Goal: Task Accomplishment & Management: Manage account settings

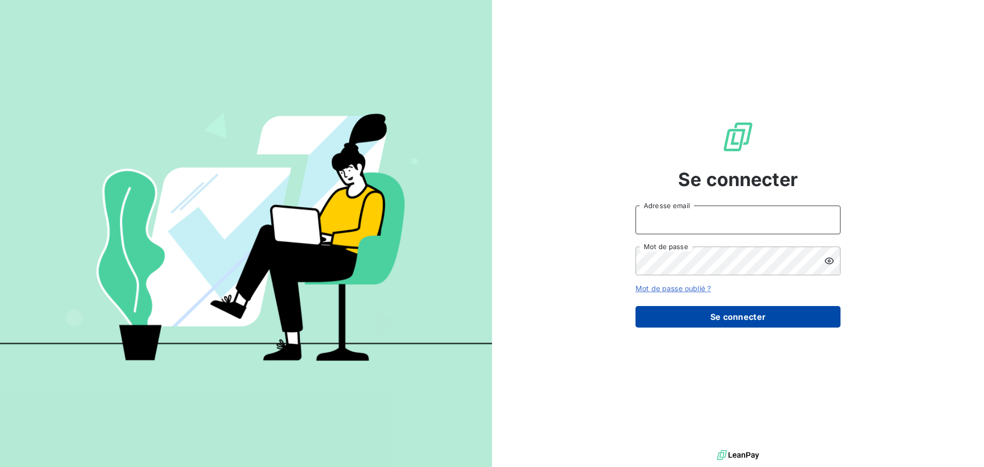
type input "[PERSON_NAME][EMAIL_ADDRESS][PERSON_NAME][DOMAIN_NAME]"
click at [727, 314] on button "Se connecter" at bounding box center [738, 317] width 205 height 22
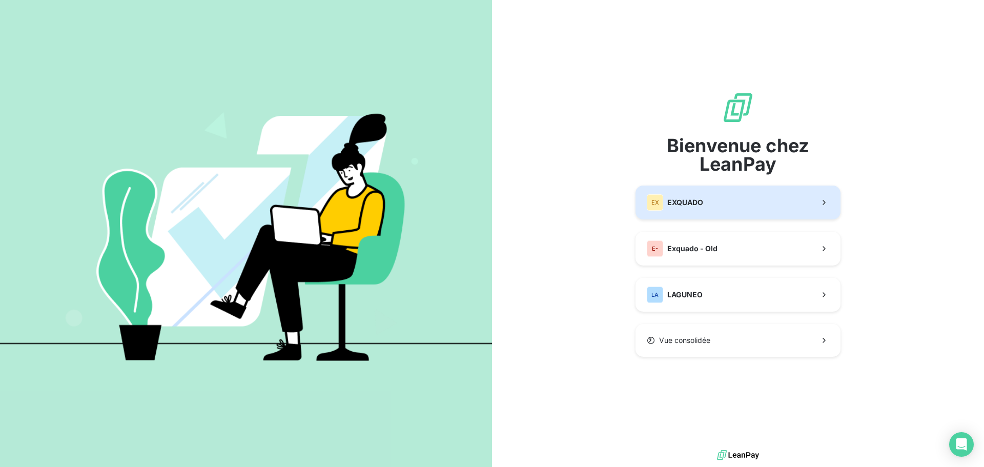
click at [718, 192] on button "EX EXQUADO" at bounding box center [738, 203] width 205 height 34
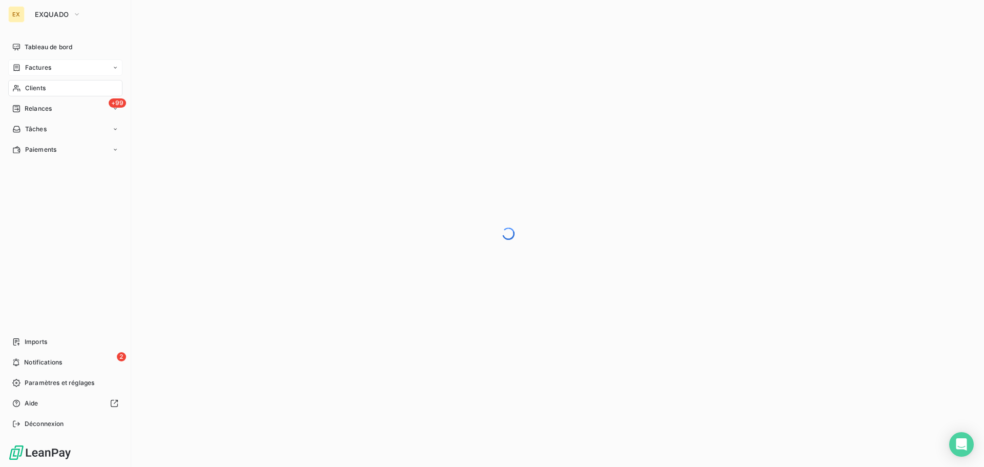
click at [26, 64] on span "Factures" at bounding box center [38, 67] width 26 height 9
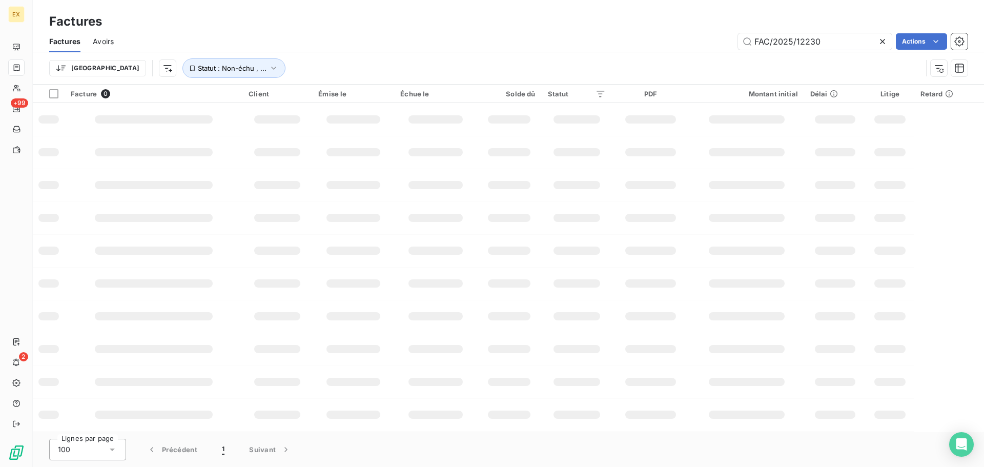
drag, startPoint x: 834, startPoint y: 45, endPoint x: 618, endPoint y: 44, distance: 215.8
click at [618, 44] on div "FAC/2025/12230 Actions" at bounding box center [547, 41] width 842 height 16
click at [754, 43] on input "FAC/2025/11352" at bounding box center [815, 41] width 154 height 16
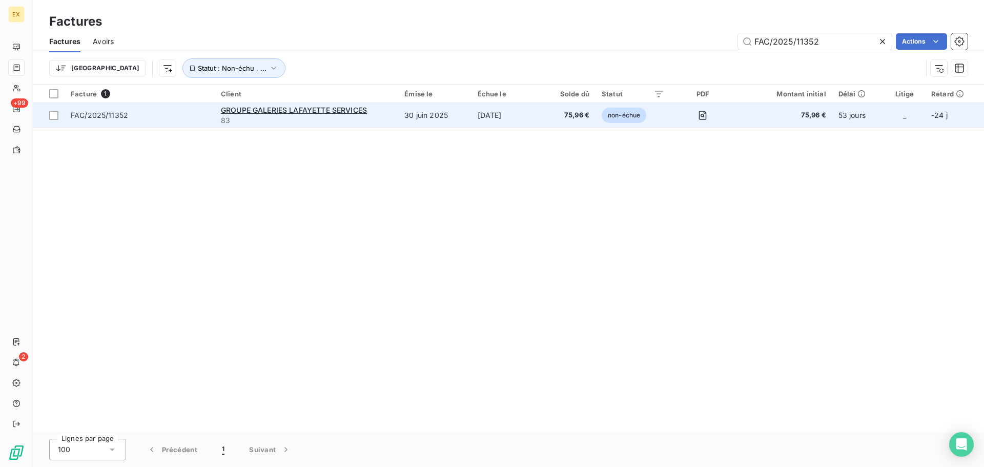
type input "FAC/2025/11352"
click at [177, 110] on span "FAC/2025/11352" at bounding box center [140, 115] width 138 height 10
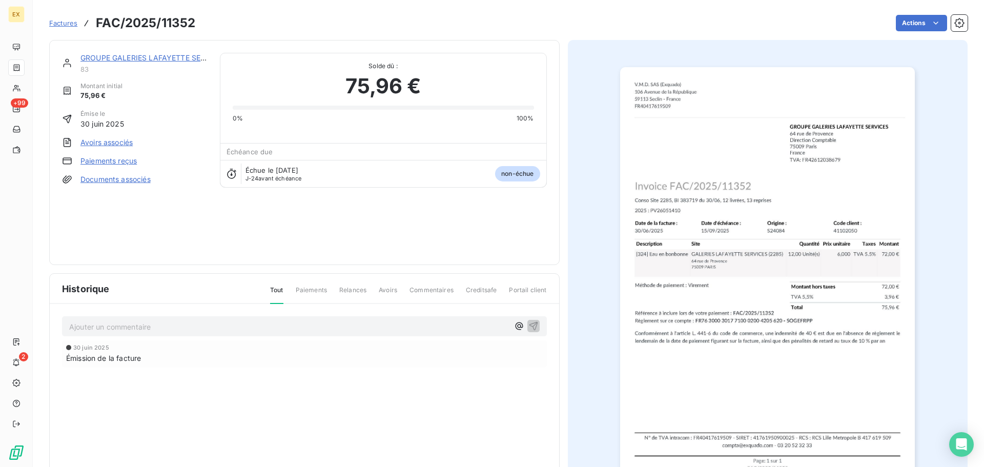
click at [113, 158] on link "Paiements reçus" at bounding box center [108, 161] width 56 height 10
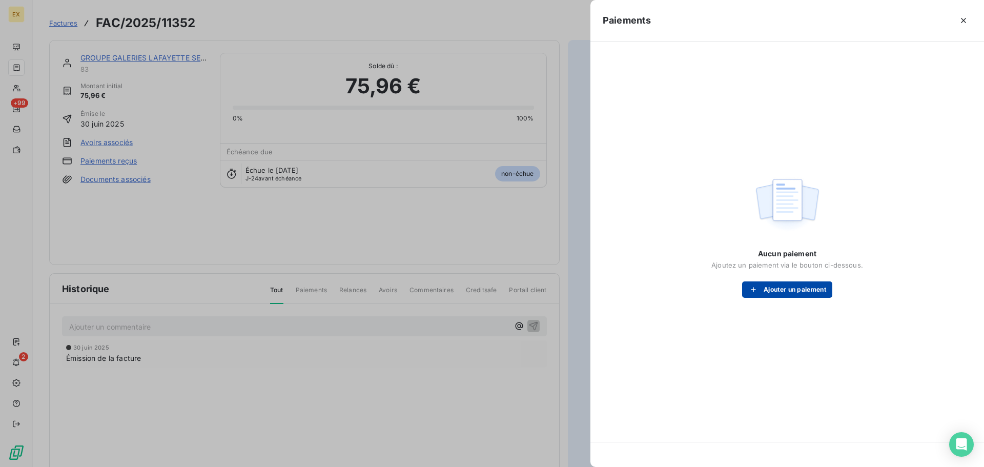
click at [800, 293] on button "Ajouter un paiement" at bounding box center [787, 289] width 90 height 16
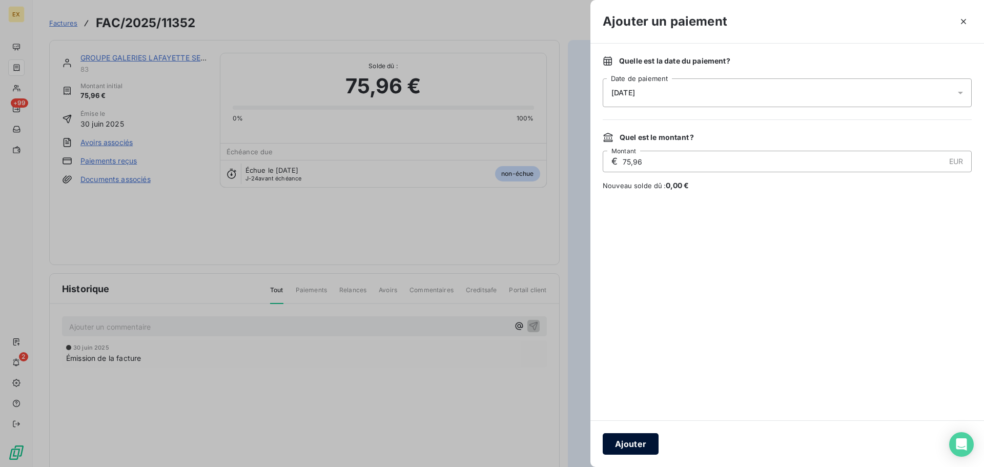
click at [630, 443] on button "Ajouter" at bounding box center [631, 444] width 56 height 22
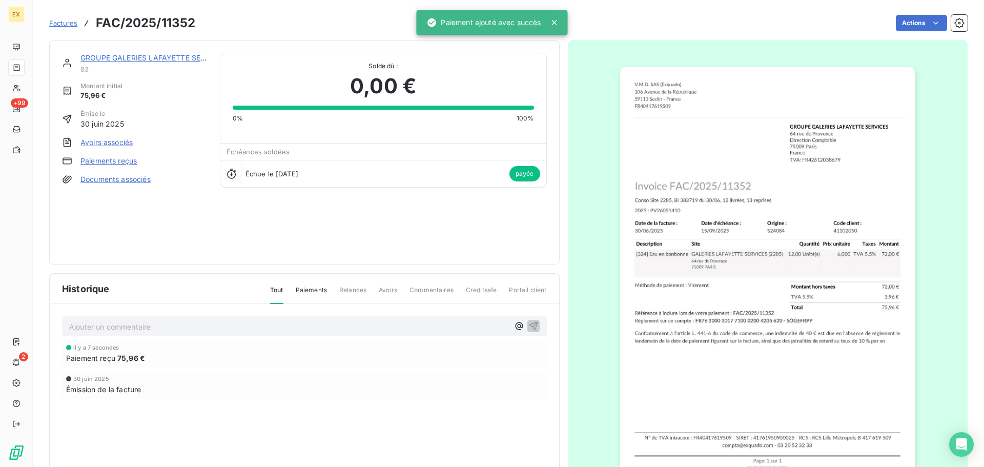
click at [54, 19] on span "Factures" at bounding box center [63, 23] width 28 height 8
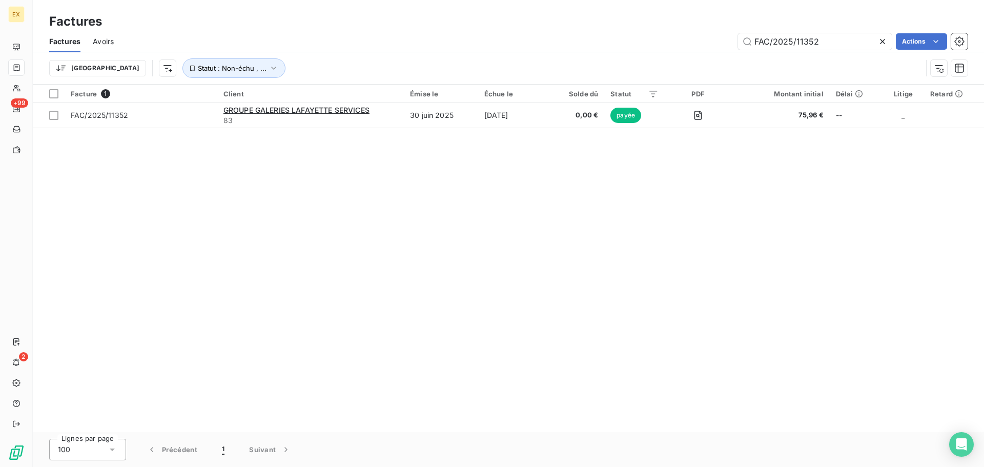
drag, startPoint x: 828, startPoint y: 41, endPoint x: 720, endPoint y: 41, distance: 108.2
click at [722, 41] on div "FAC/2025/11352 Actions" at bounding box center [547, 41] width 842 height 16
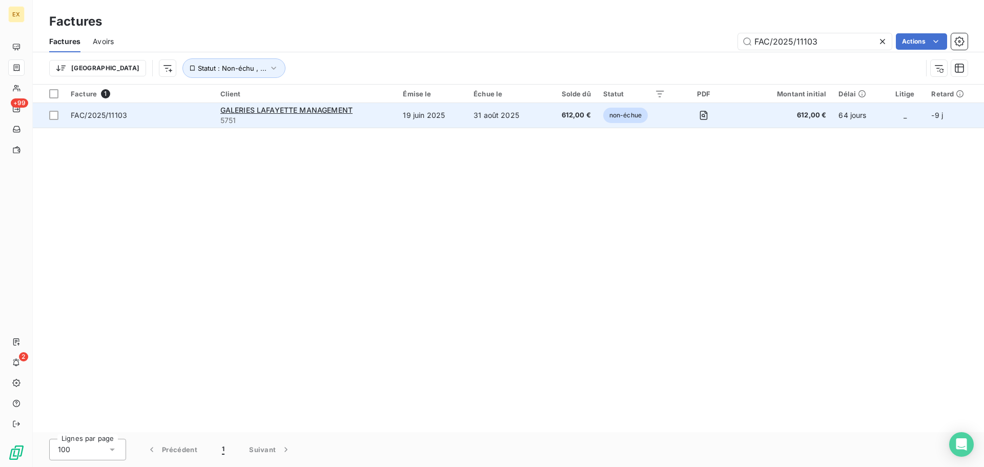
type input "FAC/2025/11103"
click at [176, 119] on span "FAC/2025/11103" at bounding box center [139, 115] width 137 height 10
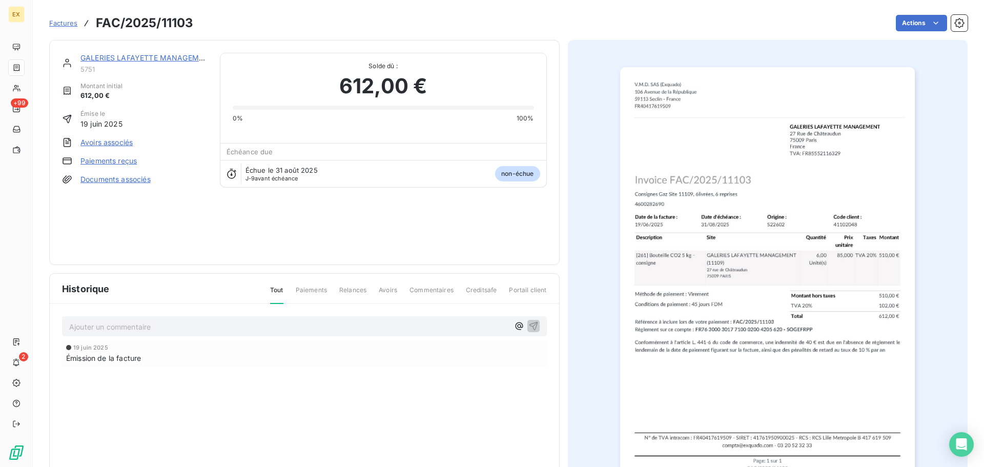
click at [120, 163] on link "Paiements reçus" at bounding box center [108, 161] width 56 height 10
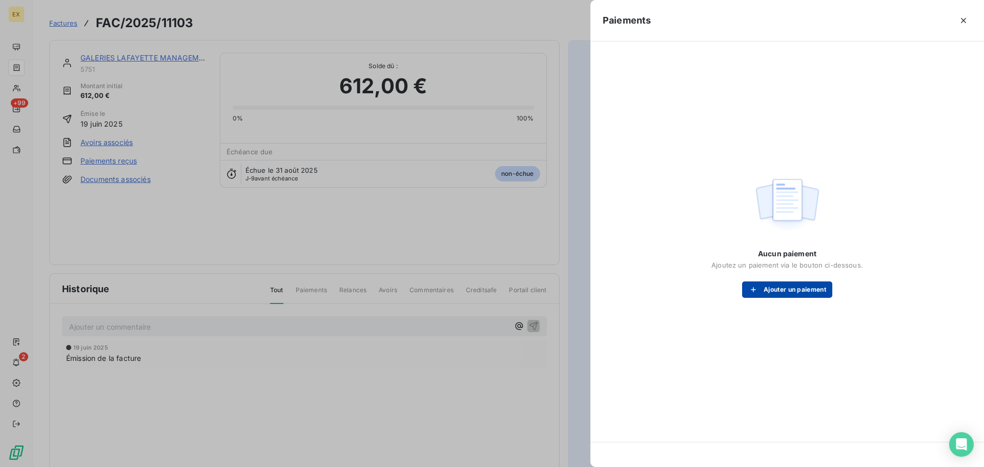
click at [804, 296] on button "Ajouter un paiement" at bounding box center [787, 289] width 90 height 16
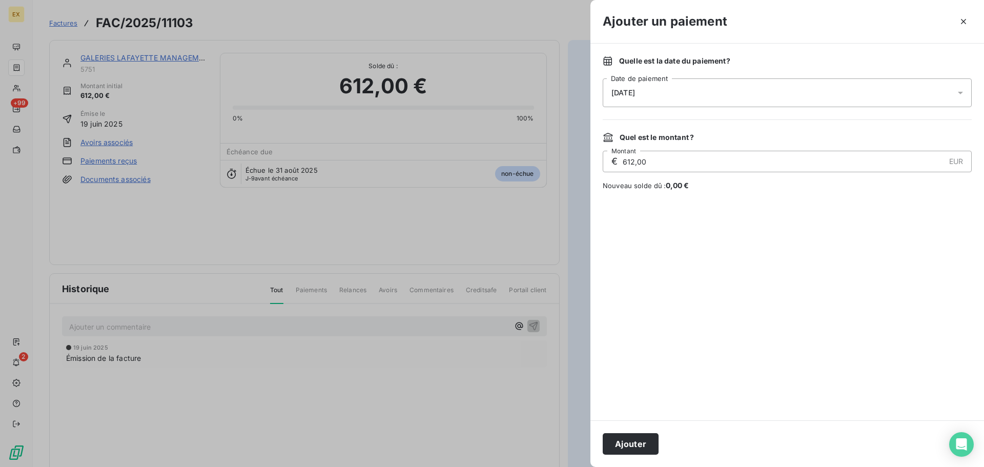
click at [641, 446] on button "Ajouter" at bounding box center [631, 444] width 56 height 22
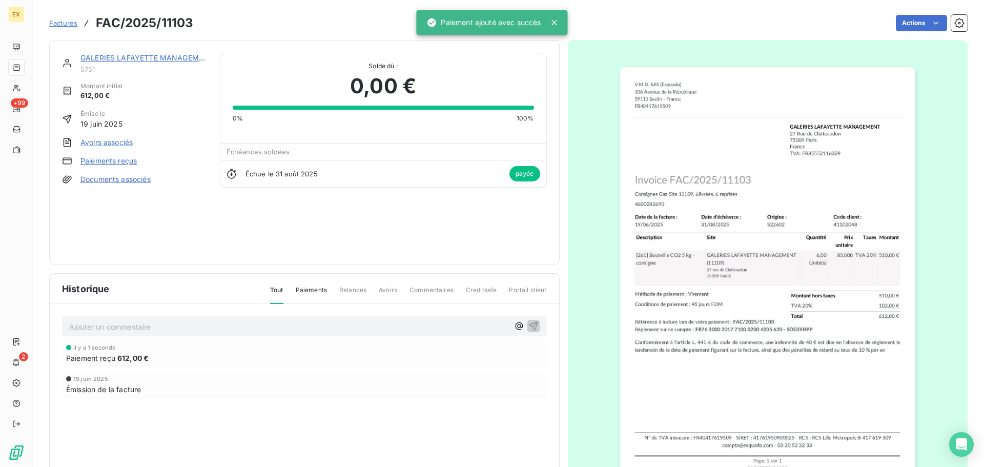
click at [63, 21] on span "Factures" at bounding box center [63, 23] width 28 height 8
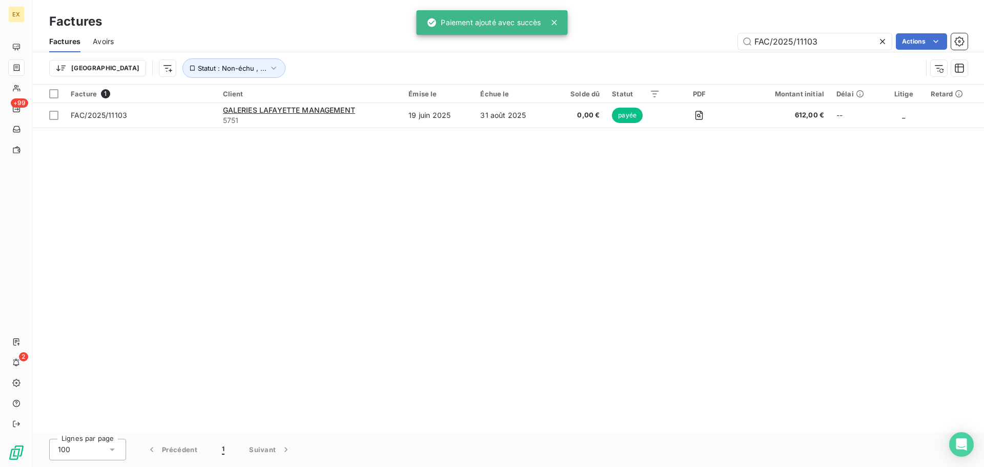
drag, startPoint x: 774, startPoint y: 37, endPoint x: 683, endPoint y: 37, distance: 90.7
click at [683, 37] on div "FAC/2025/11103 Actions" at bounding box center [547, 41] width 842 height 16
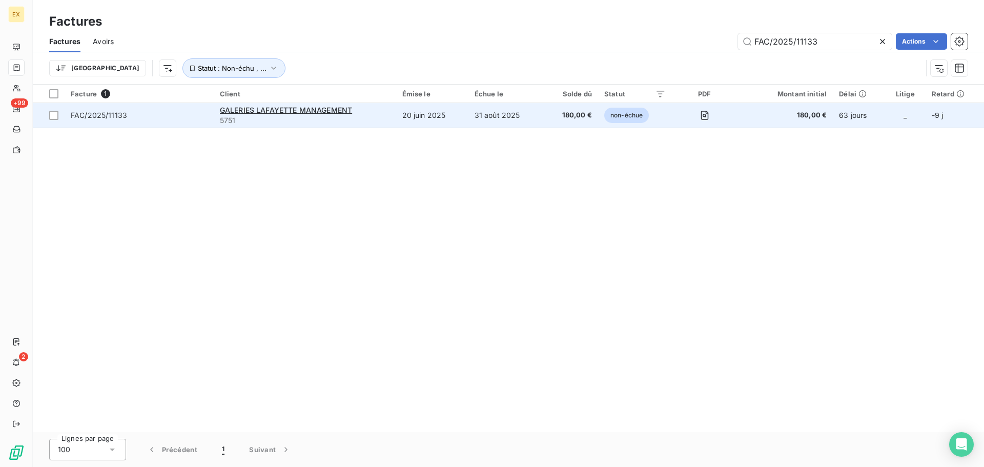
type input "FAC/2025/11133"
click at [174, 115] on span "FAC/2025/11133" at bounding box center [139, 115] width 137 height 10
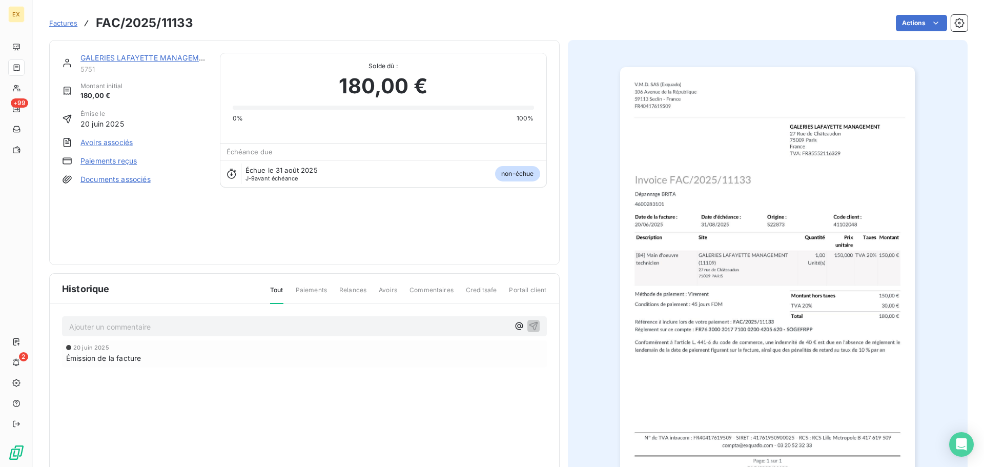
click at [122, 161] on link "Paiements reçus" at bounding box center [108, 161] width 56 height 10
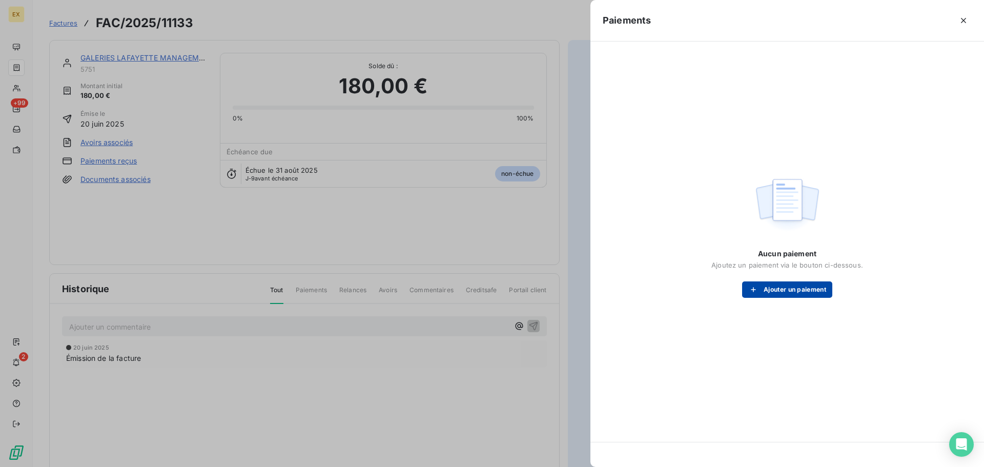
click at [778, 289] on button "Ajouter un paiement" at bounding box center [787, 289] width 90 height 16
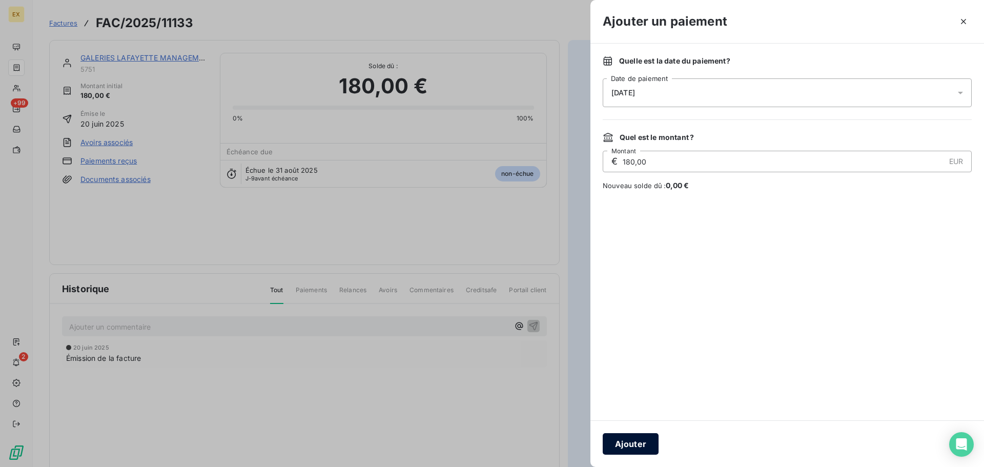
click at [634, 441] on button "Ajouter" at bounding box center [631, 444] width 56 height 22
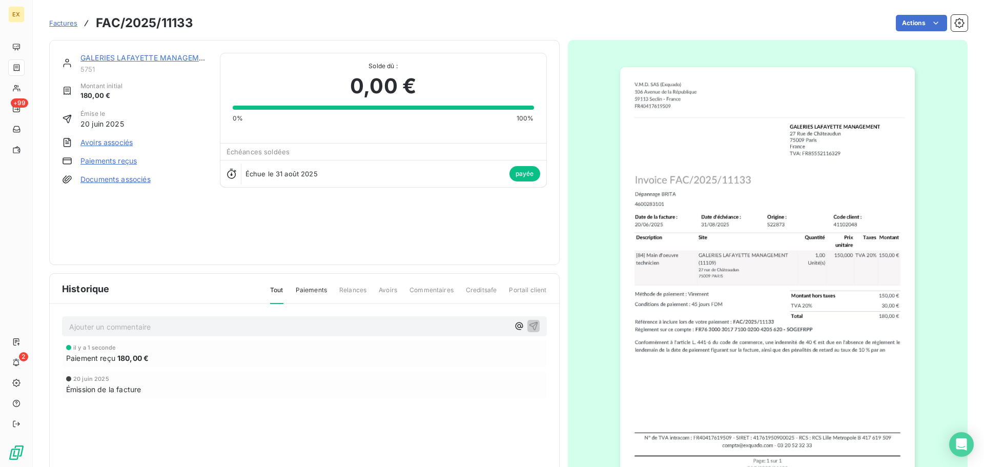
click at [67, 23] on span "Factures" at bounding box center [63, 23] width 28 height 8
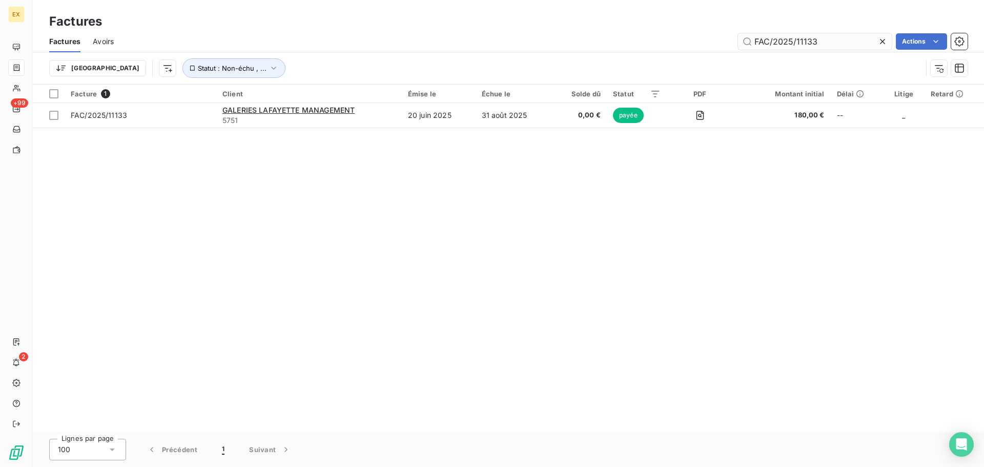
drag, startPoint x: 801, startPoint y: 42, endPoint x: 752, endPoint y: 37, distance: 50.0
click at [752, 37] on input "FAC/2025/11133" at bounding box center [815, 41] width 154 height 16
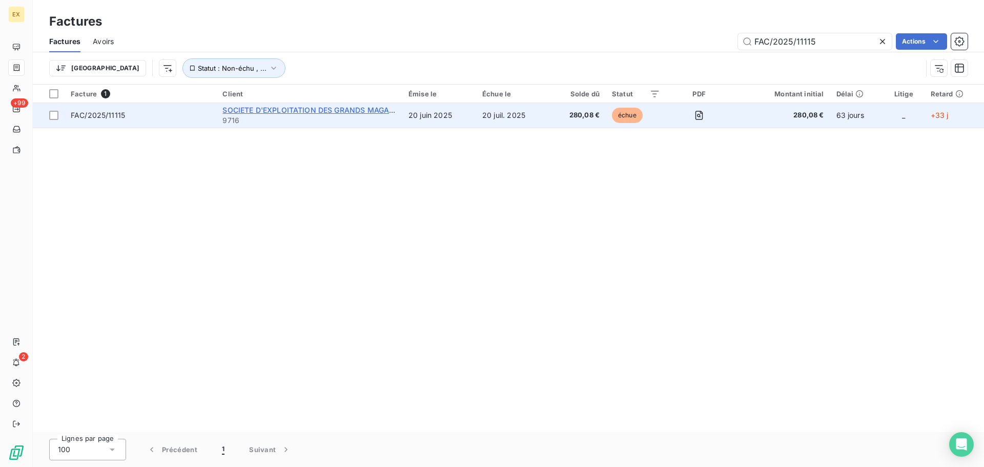
type input "FAC/2025/11115"
click at [326, 112] on span "SOCIETE D'EXPLOITATION DES GRANDS MAGASINS - [GEOGRAPHIC_DATA][PERSON_NAME]" at bounding box center [384, 110] width 325 height 9
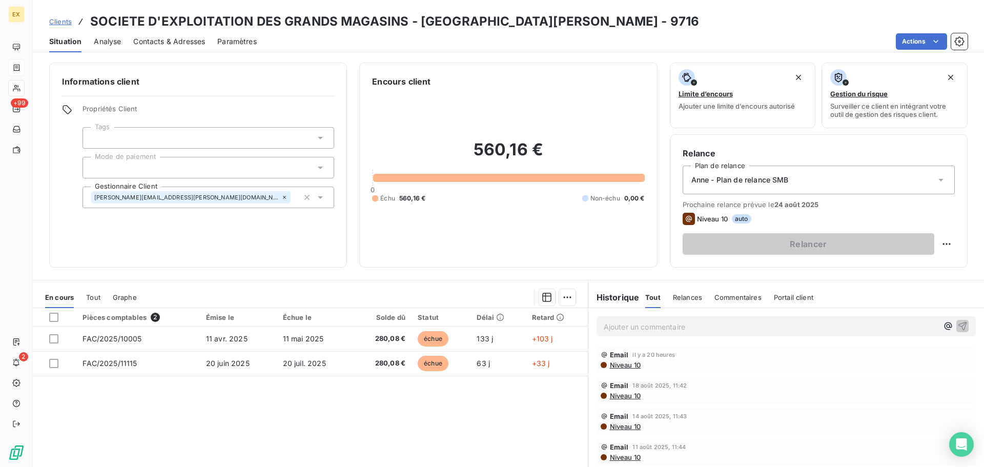
click at [65, 20] on span "Clients" at bounding box center [60, 21] width 23 height 8
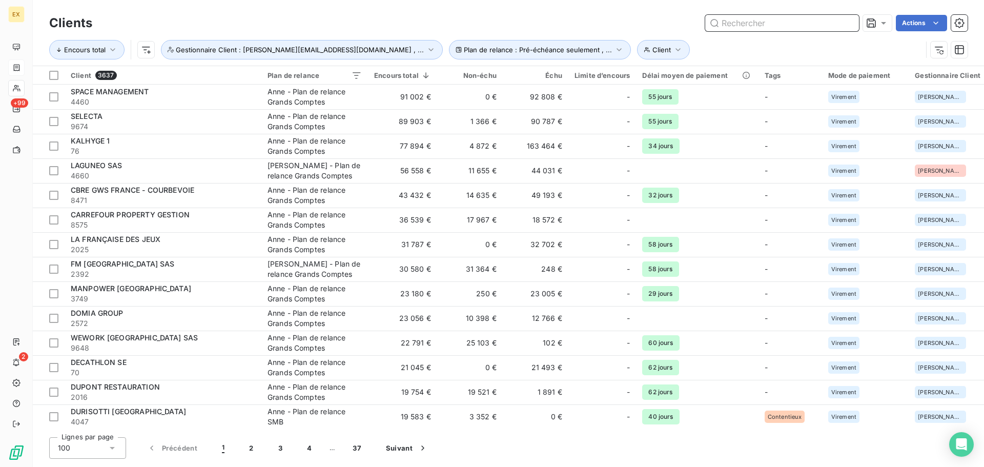
click at [754, 17] on input "text" at bounding box center [782, 23] width 154 height 16
paste input "FAC/2025/11115"
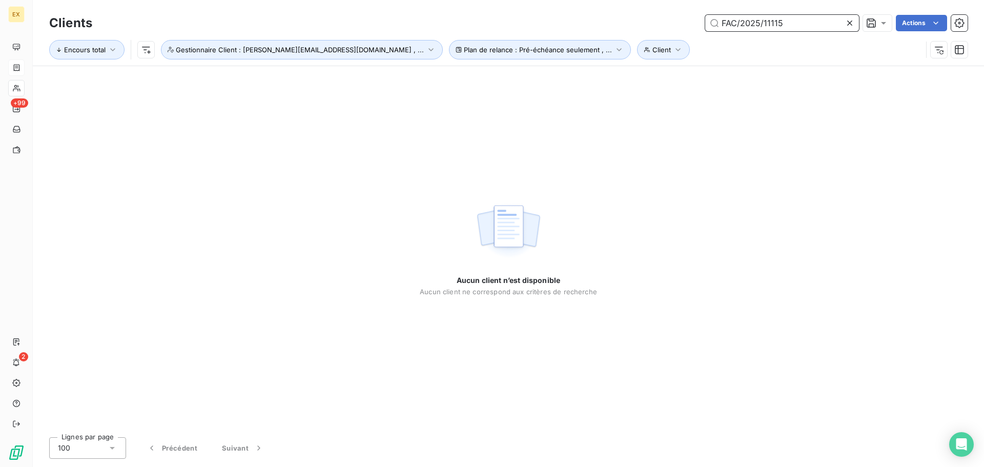
drag, startPoint x: 721, startPoint y: 24, endPoint x: 739, endPoint y: 24, distance: 18.0
click at [724, 24] on input "FAC/2025/11115" at bounding box center [782, 23] width 154 height 16
click at [723, 23] on input "FAC/2025/11115" at bounding box center [782, 23] width 154 height 16
click at [793, 23] on input "FAC/2025/11115" at bounding box center [782, 23] width 154 height 16
type input "FAC/2025/11115"
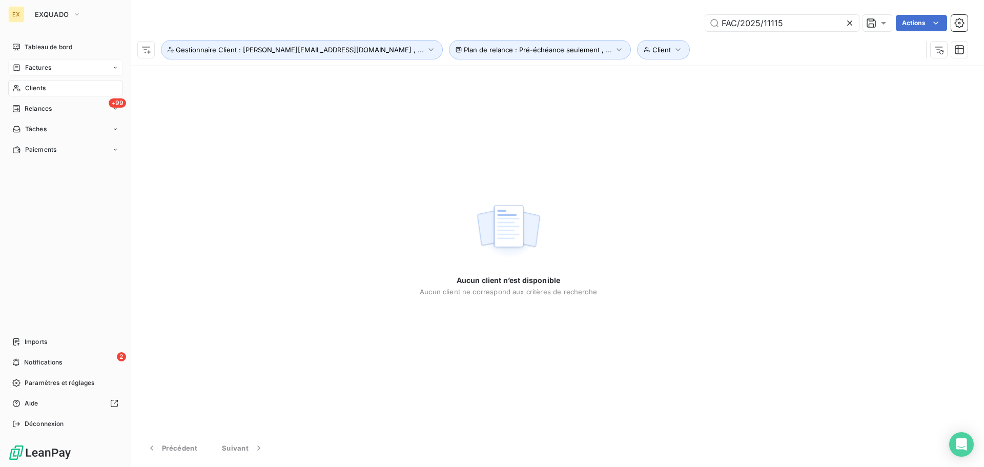
drag, startPoint x: 32, startPoint y: 67, endPoint x: 56, endPoint y: 66, distance: 24.6
click at [32, 66] on span "Factures" at bounding box center [38, 67] width 26 height 9
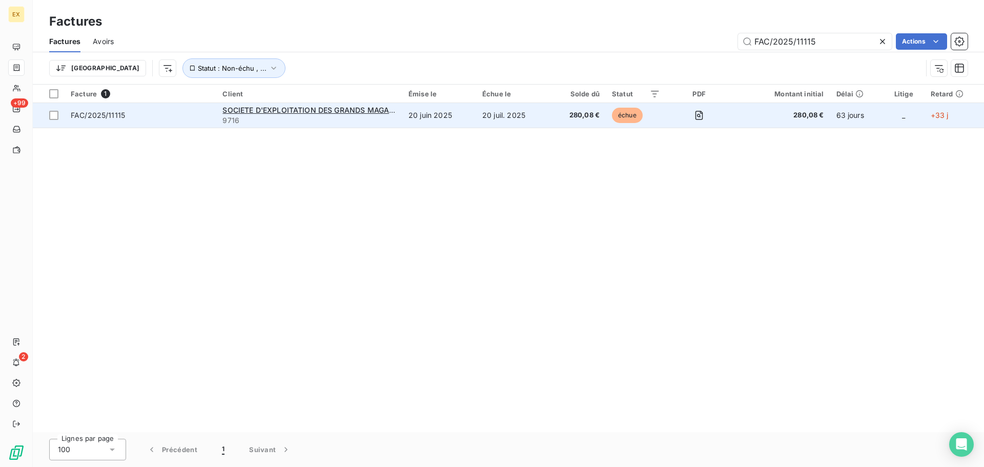
click at [170, 108] on td "FAC/2025/11115" at bounding box center [141, 115] width 152 height 25
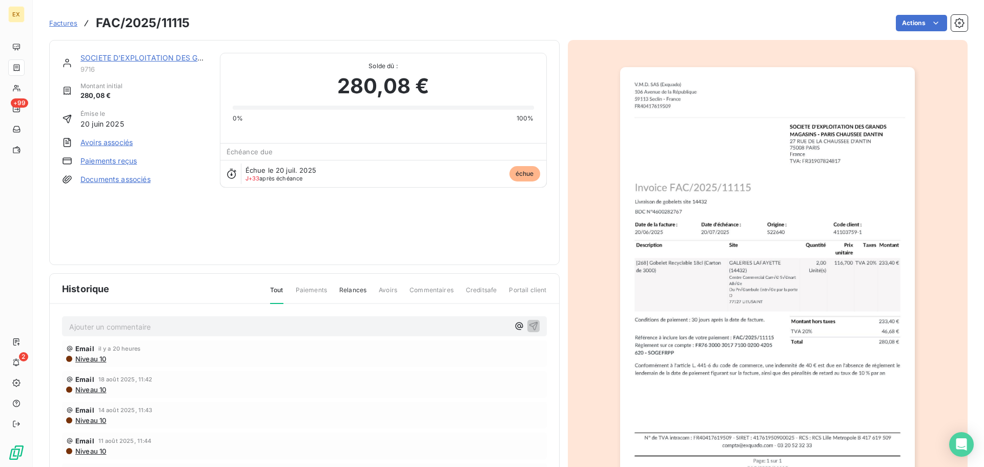
click at [105, 159] on link "Paiements reçus" at bounding box center [108, 161] width 56 height 10
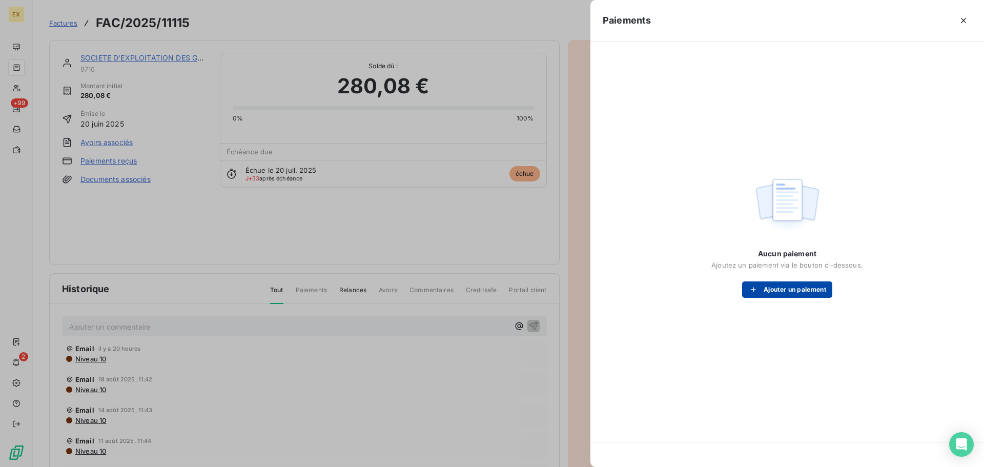
click at [763, 292] on button "Ajouter un paiement" at bounding box center [787, 289] width 90 height 16
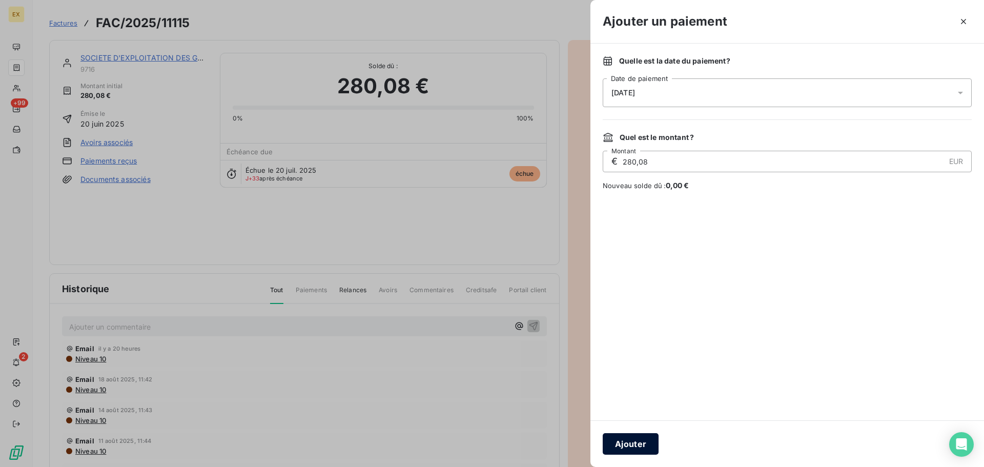
click at [629, 436] on button "Ajouter" at bounding box center [631, 444] width 56 height 22
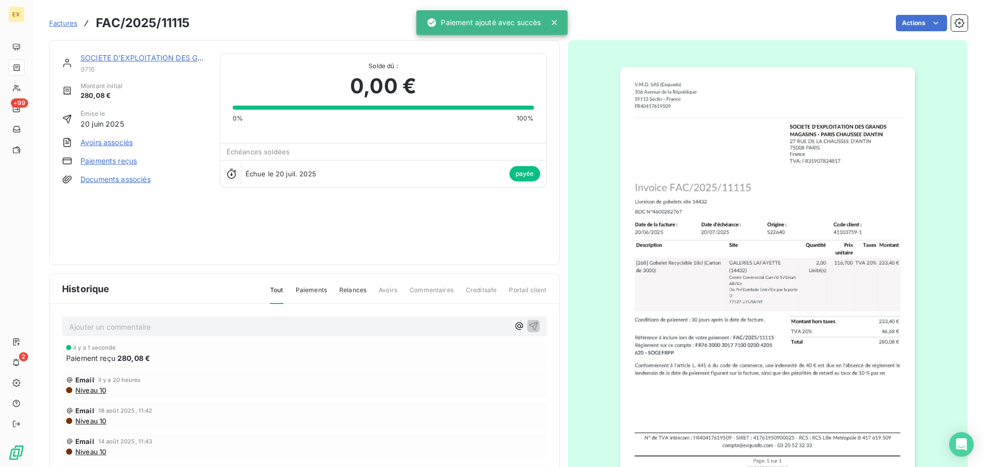
click at [58, 23] on span "Factures" at bounding box center [63, 23] width 28 height 8
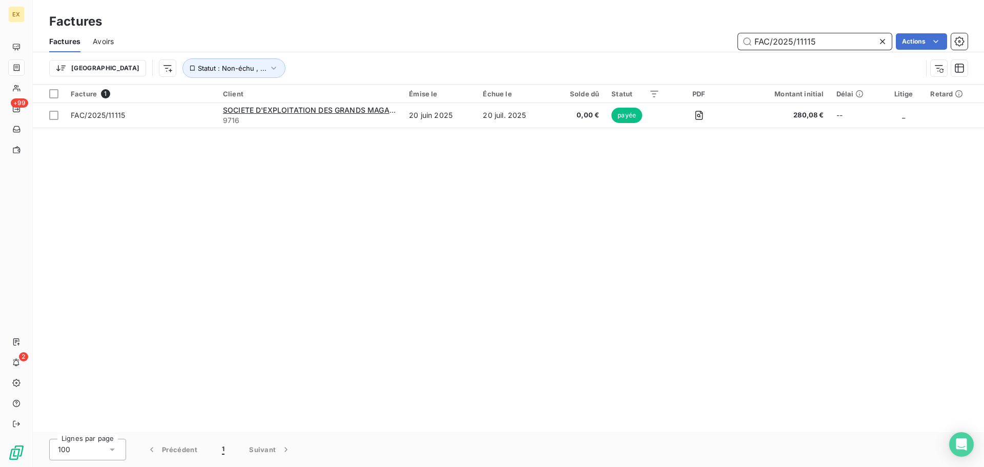
drag, startPoint x: 826, startPoint y: 48, endPoint x: 701, endPoint y: 41, distance: 125.3
click at [701, 41] on div "FAC/2025/11115 Actions" at bounding box center [547, 41] width 842 height 16
paste input "0890"
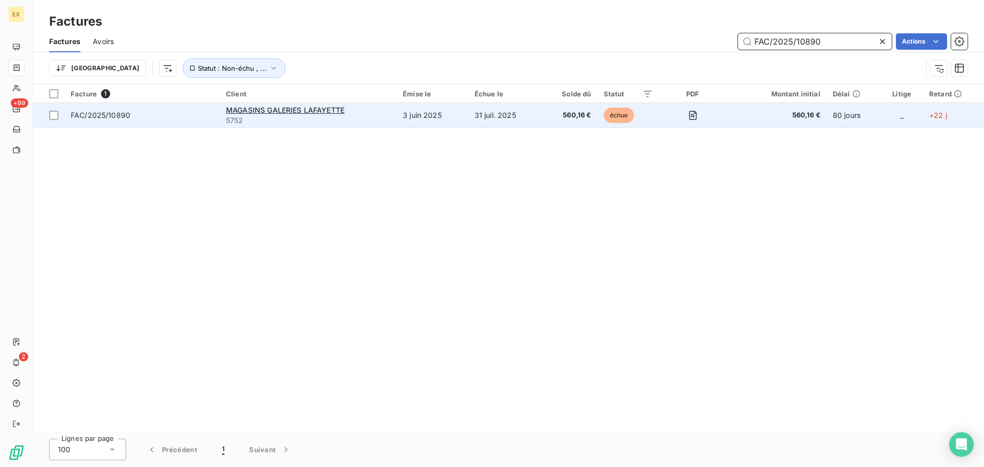
type input "FAC/2025/10890"
click at [196, 109] on td "FAC/2025/10890" at bounding box center [142, 115] width 155 height 25
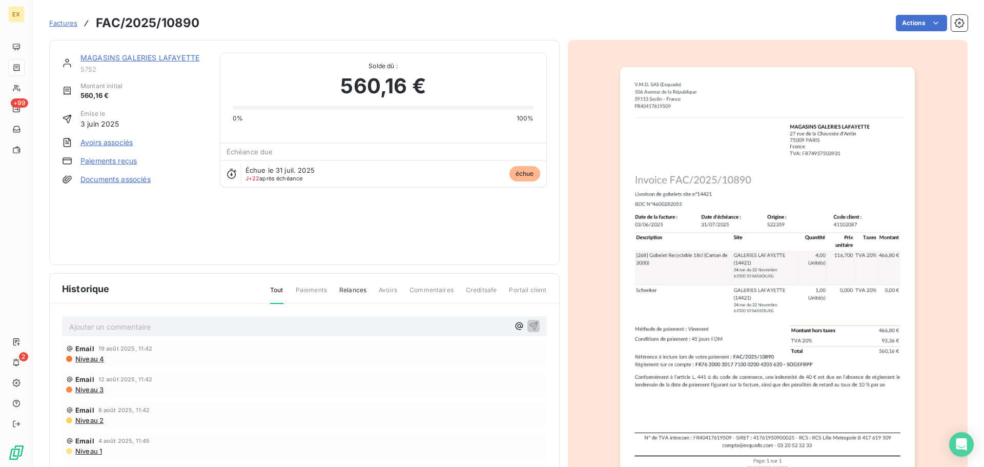
click at [115, 160] on link "Paiements reçus" at bounding box center [108, 161] width 56 height 10
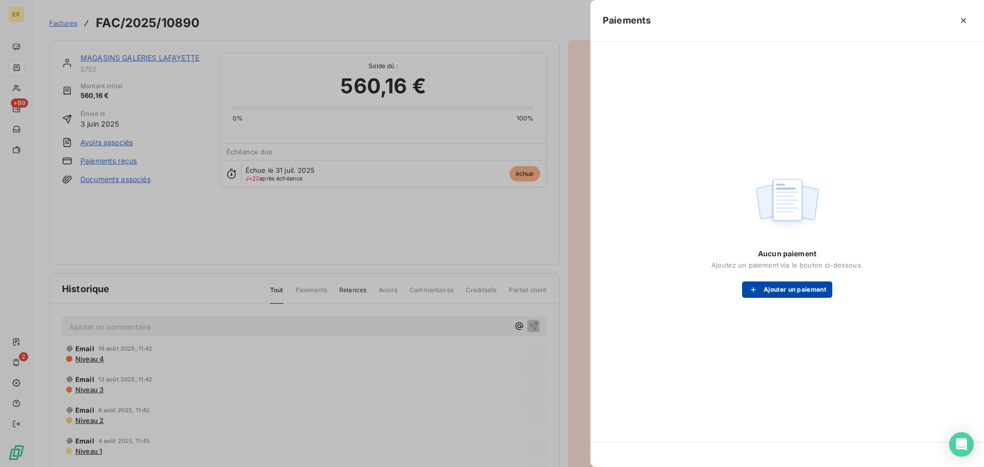
click at [773, 286] on button "Ajouter un paiement" at bounding box center [787, 289] width 90 height 16
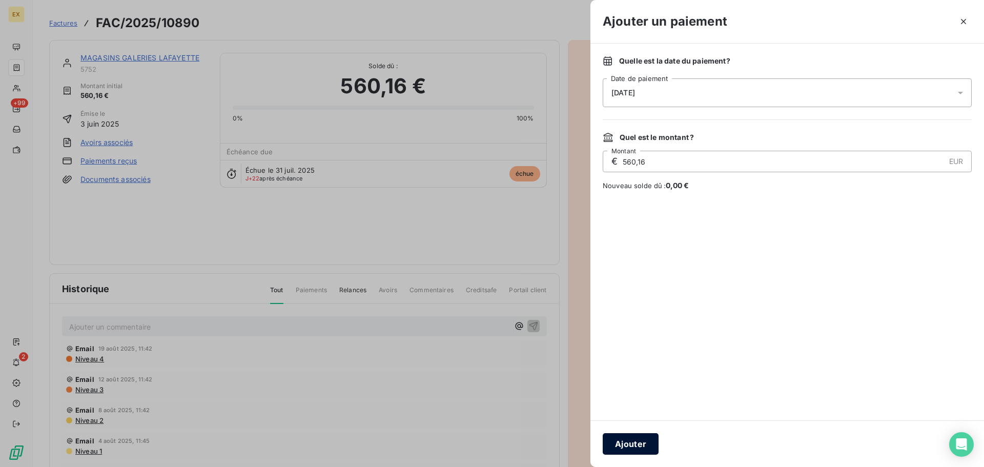
click at [620, 435] on button "Ajouter" at bounding box center [631, 444] width 56 height 22
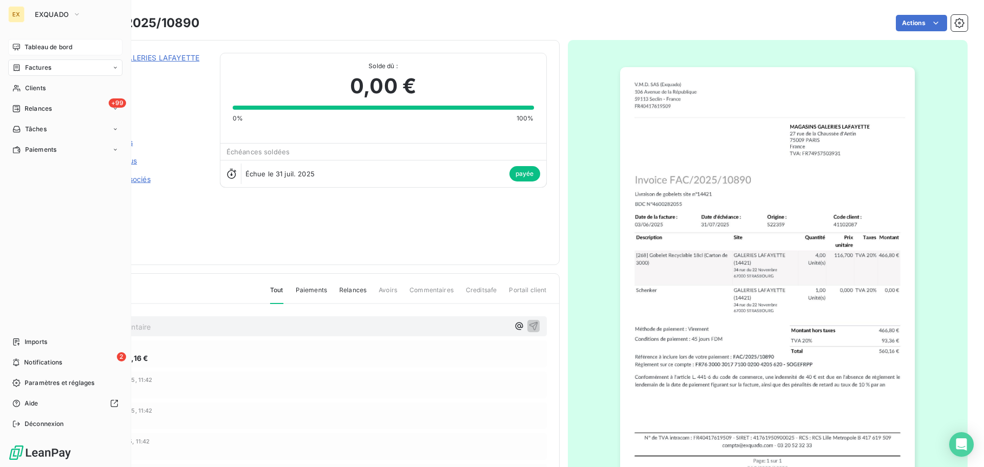
click at [42, 45] on span "Tableau de bord" at bounding box center [49, 47] width 48 height 9
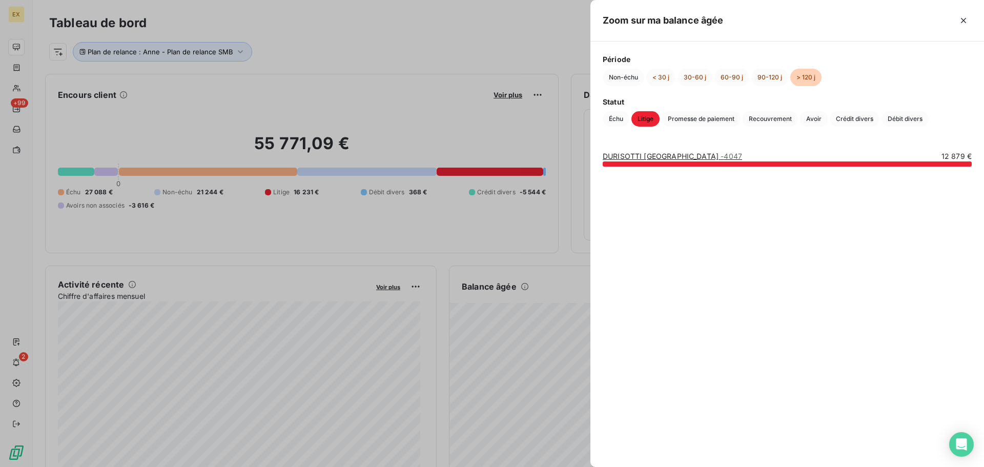
click at [544, 311] on div at bounding box center [492, 233] width 984 height 467
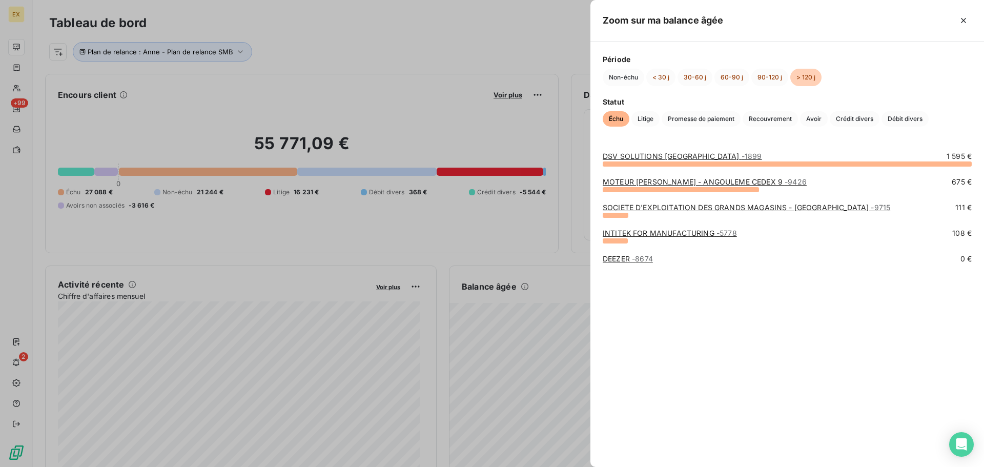
click at [240, 49] on div at bounding box center [492, 233] width 984 height 467
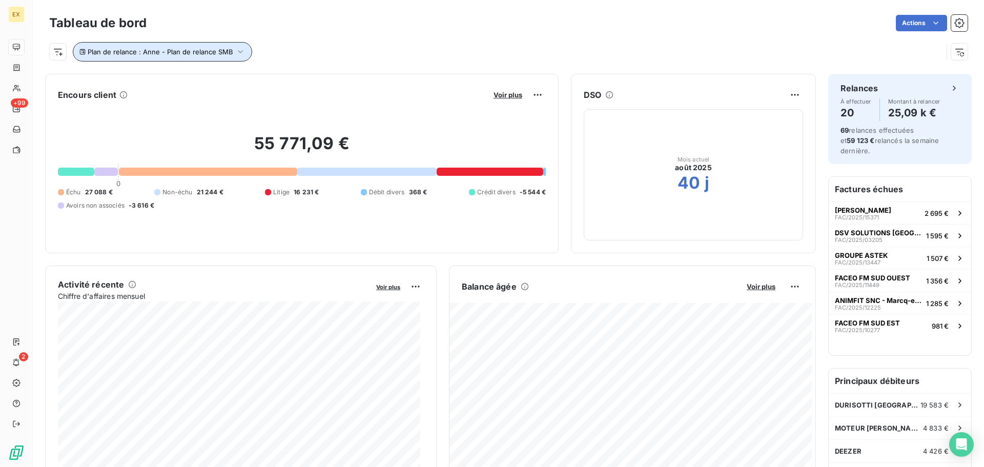
click at [241, 49] on icon "button" at bounding box center [240, 52] width 10 height 10
click at [251, 78] on span "Anne - Plan de relance SMB" at bounding box center [279, 78] width 96 height 10
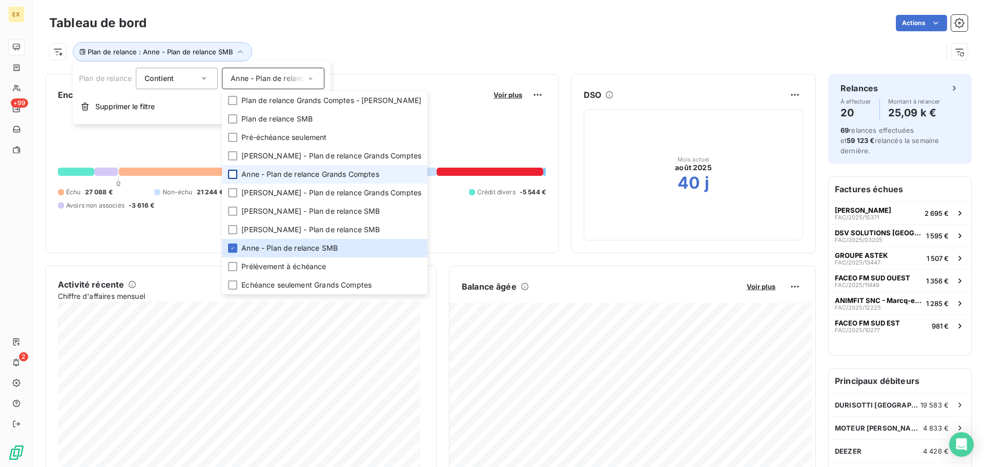
click at [229, 174] on li "Anne - Plan de relance Grands Comptes" at bounding box center [325, 174] width 206 height 18
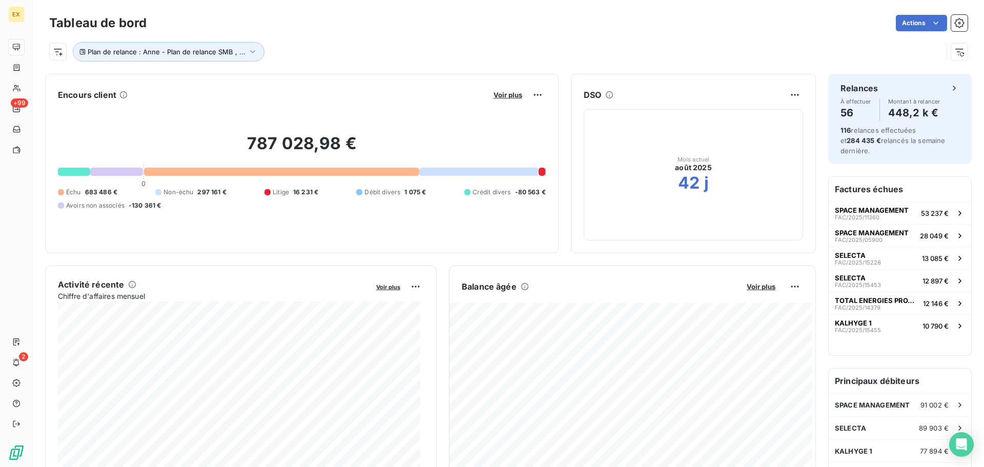
drag, startPoint x: 428, startPoint y: 44, endPoint x: 514, endPoint y: 57, distance: 87.2
click at [429, 44] on div "Plan de relance : Anne - Plan de relance SMB , ..." at bounding box center [496, 51] width 894 height 19
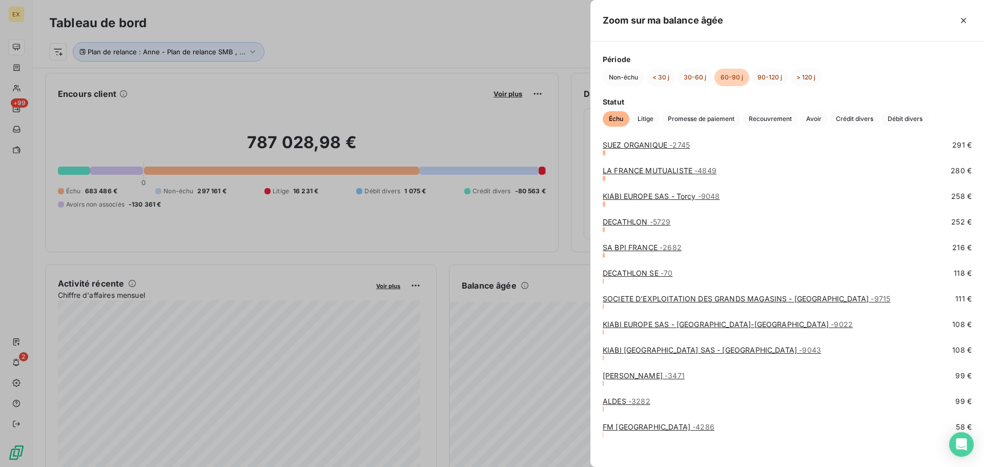
scroll to position [529, 0]
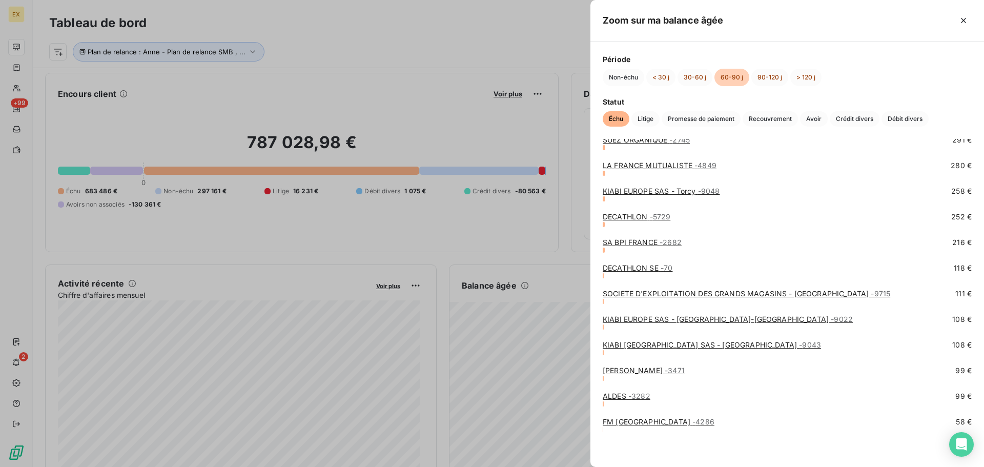
click at [962, 15] on button "button" at bounding box center [964, 20] width 16 height 16
